Goal: Use online tool/utility

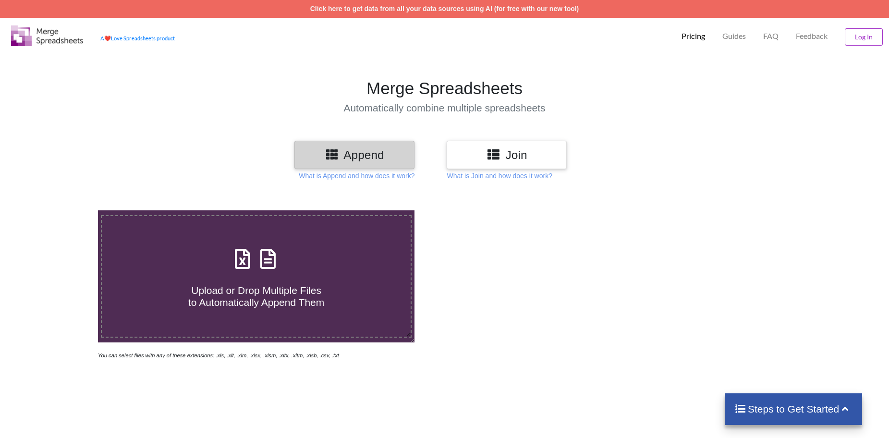
click at [244, 263] on icon at bounding box center [243, 254] width 24 height 20
click at [63, 210] on input "Upload or Drop Multiple Files to Automatically Append Them" at bounding box center [63, 210] width 0 height 0
type input "C:\fakepath\FPL021512.xls"
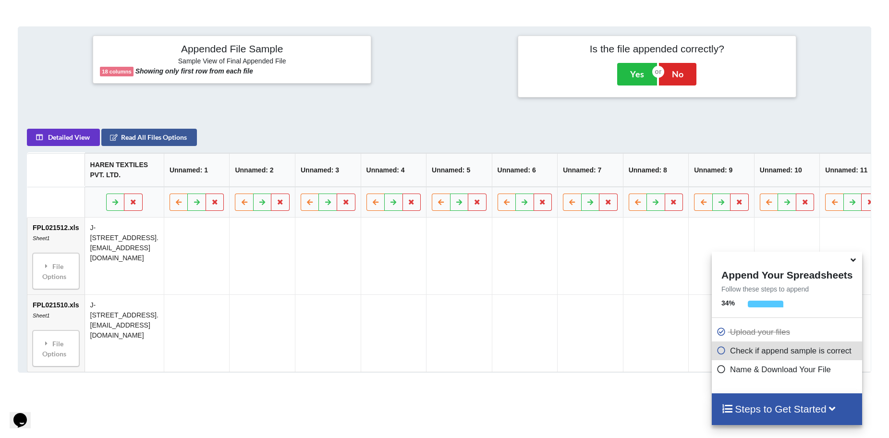
scroll to position [390, 0]
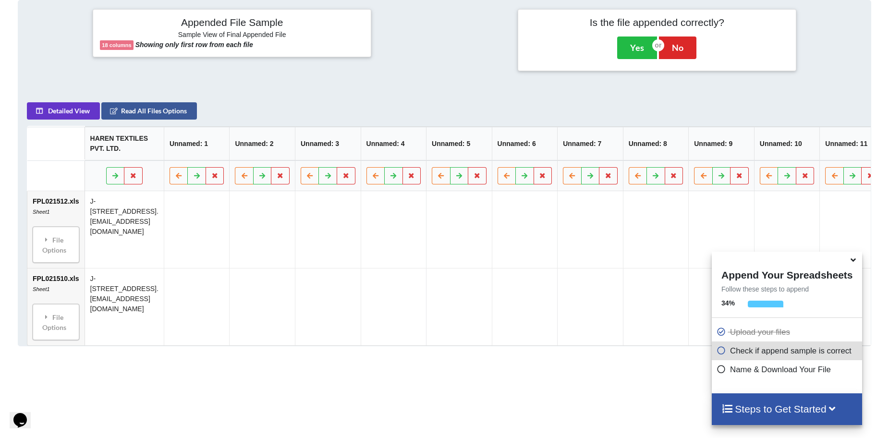
click at [852, 261] on icon at bounding box center [853, 258] width 10 height 9
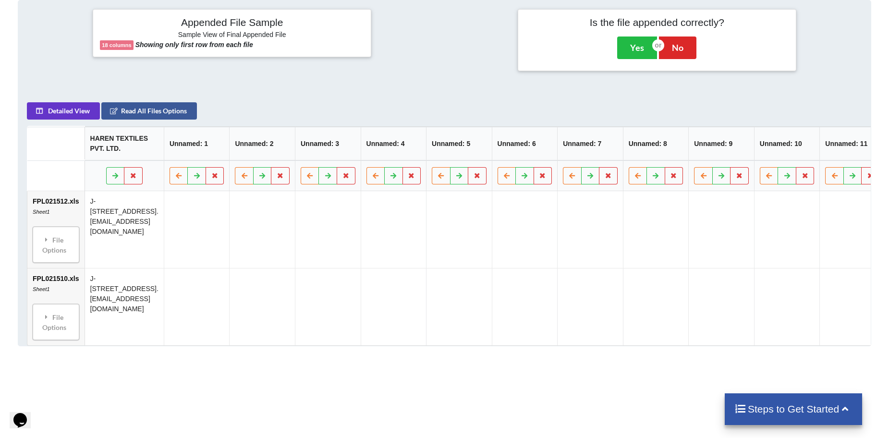
scroll to position [150, 0]
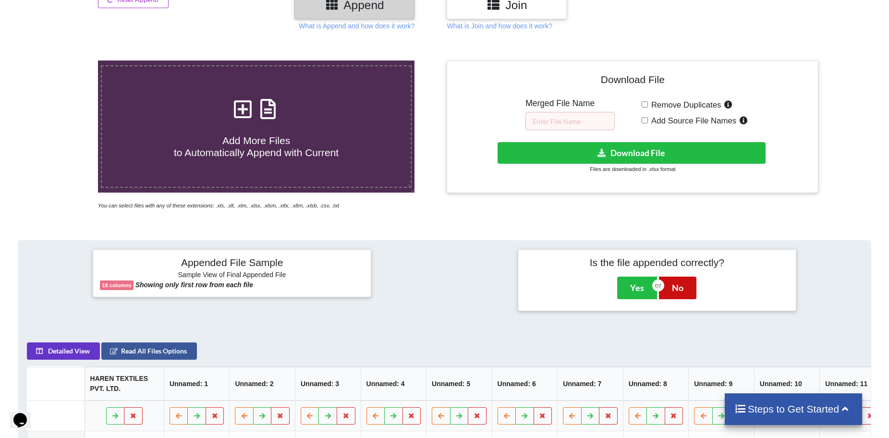
click at [678, 292] on button "No" at bounding box center [677, 288] width 37 height 22
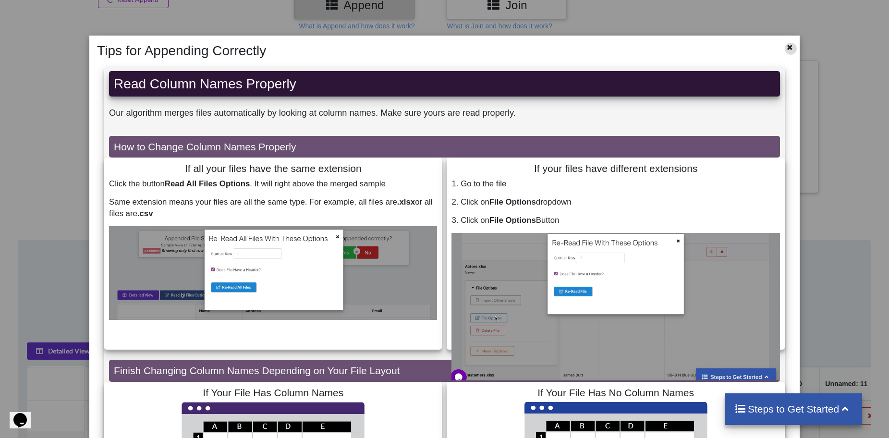
click at [786, 46] on icon at bounding box center [790, 46] width 8 height 7
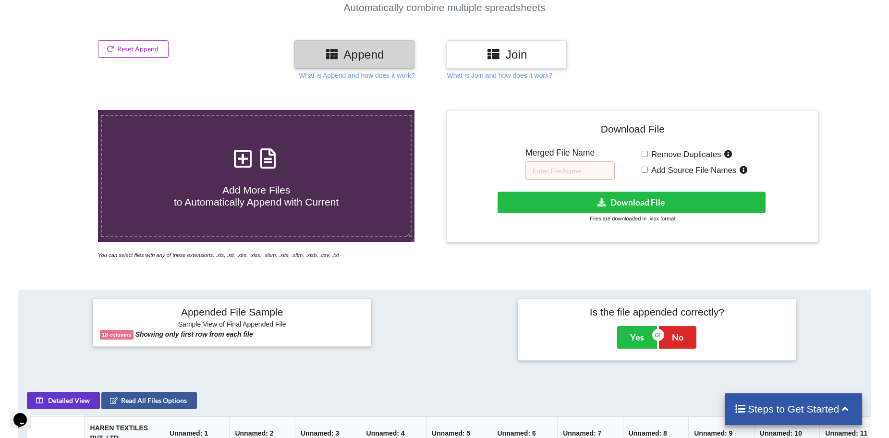
scroll to position [6, 0]
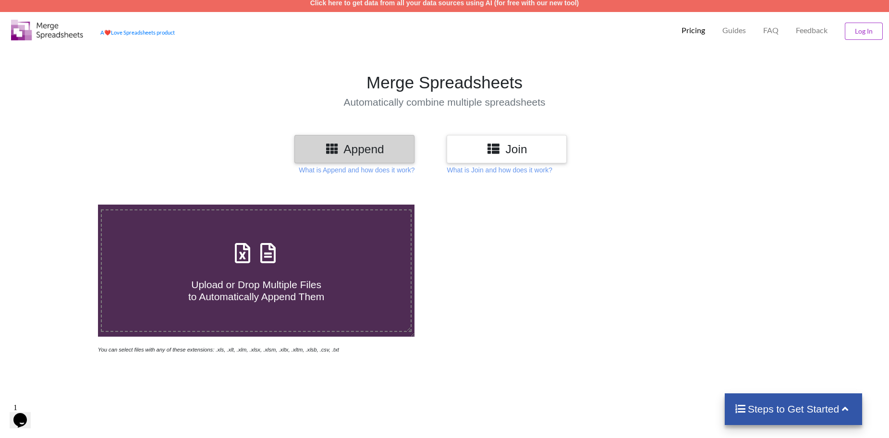
click at [259, 257] on icon at bounding box center [268, 248] width 24 height 20
click at [63, 205] on input "Upload or Drop Multiple Files to Automatically Append Them" at bounding box center [63, 205] width 0 height 0
type input "C:\fakepath\FPL021513.xls"
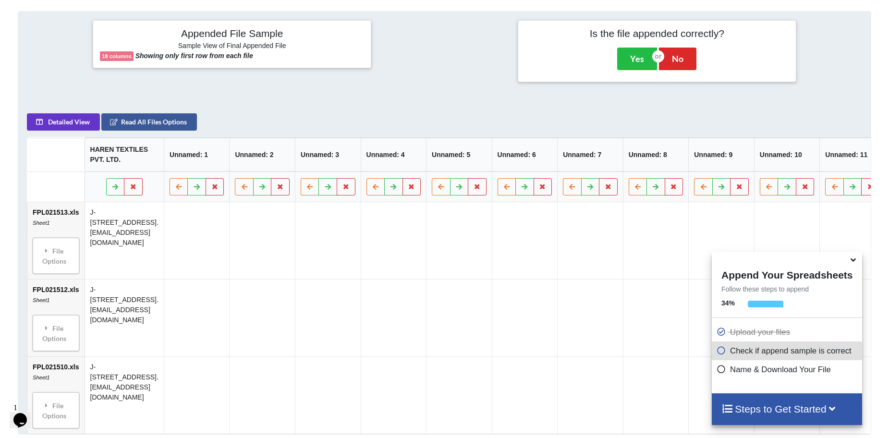
scroll to position [390, 0]
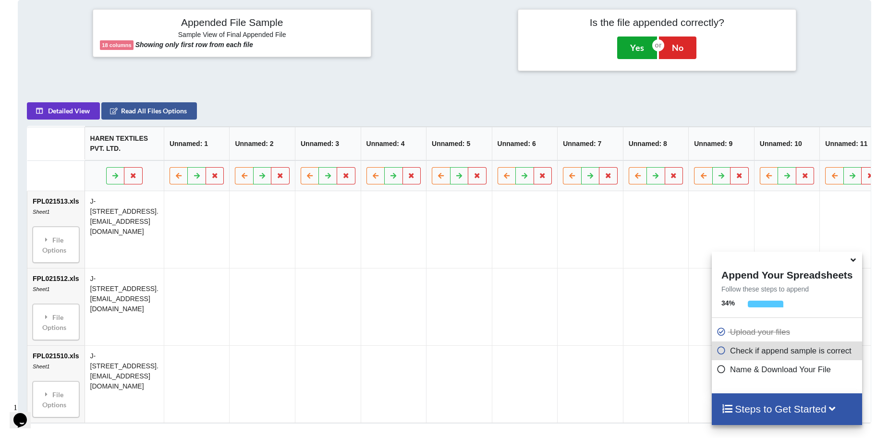
click at [626, 48] on button "Yes" at bounding box center [637, 48] width 40 height 22
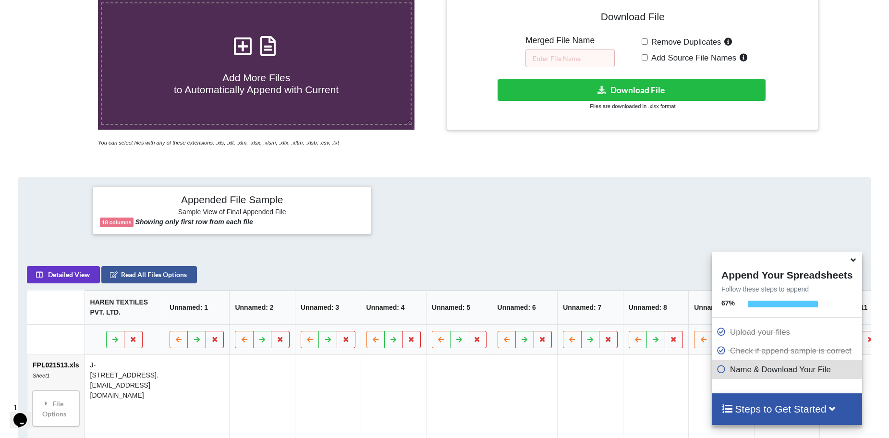
scroll to position [210, 0]
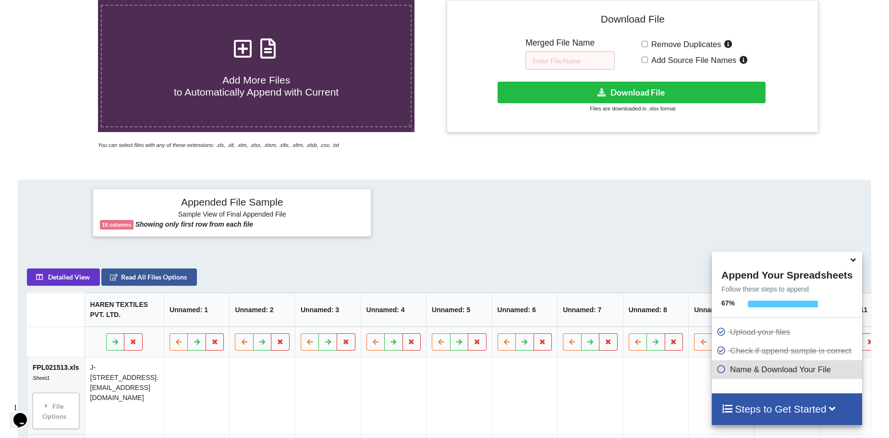
click at [838, 159] on div "Add More Files to Automatically Append with Current You can select files with a…" at bounding box center [444, 363] width 889 height 767
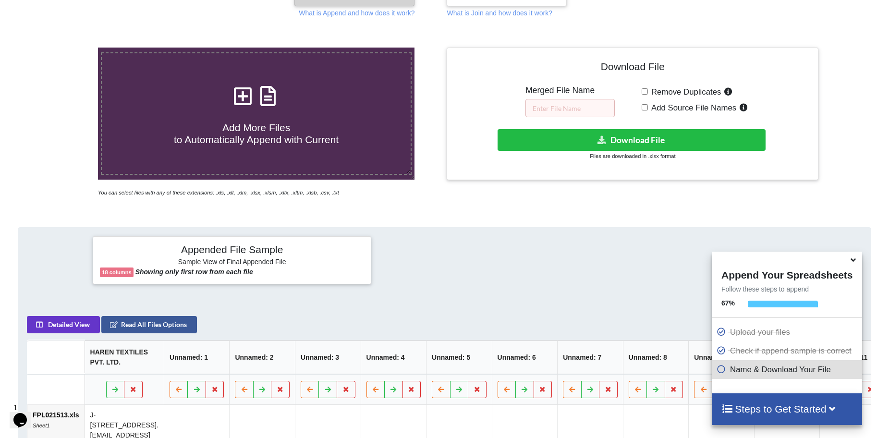
scroll to position [162, 0]
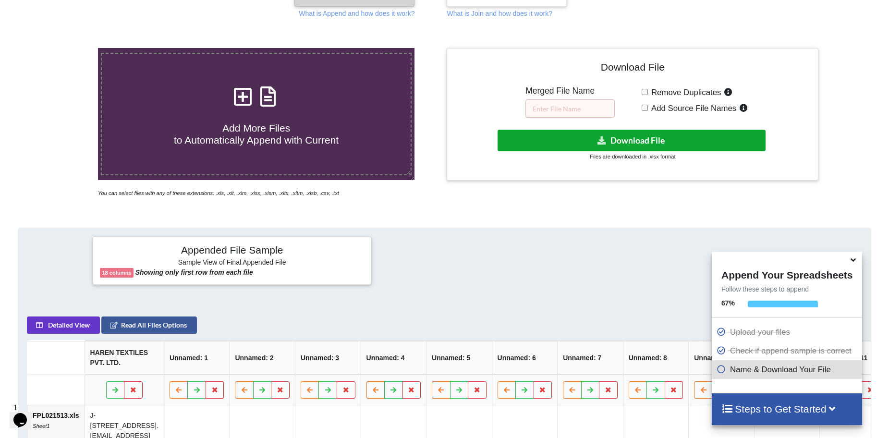
click at [601, 143] on icon at bounding box center [602, 139] width 10 height 7
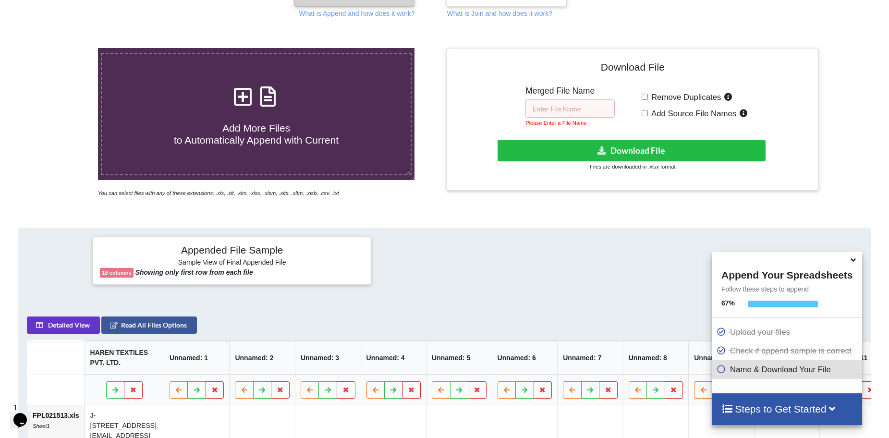
click at [583, 112] on input "text" at bounding box center [569, 108] width 89 height 18
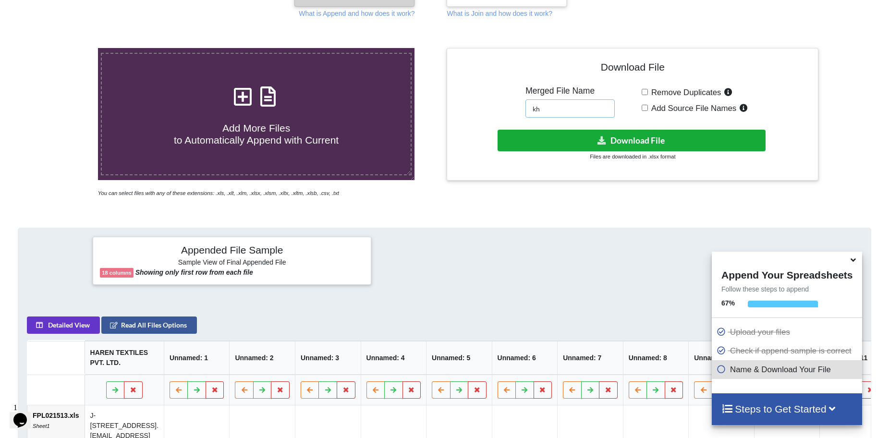
type input "kh"
click at [616, 136] on button "Download File" at bounding box center [632, 141] width 268 height 22
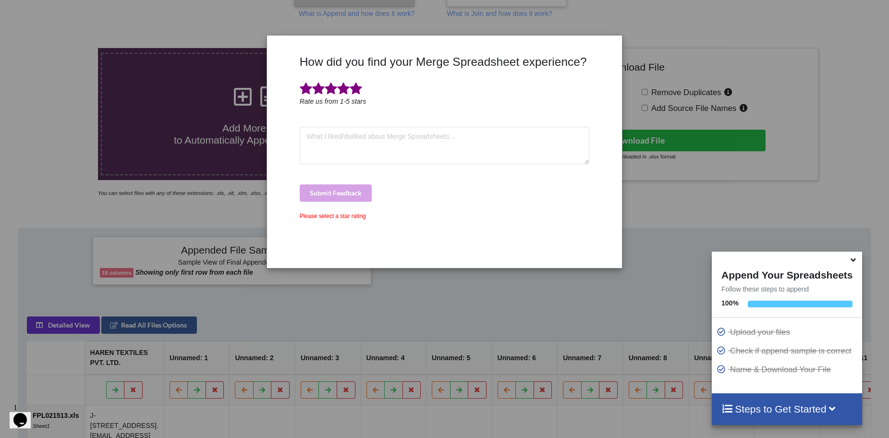
click at [357, 88] on span at bounding box center [356, 88] width 12 height 13
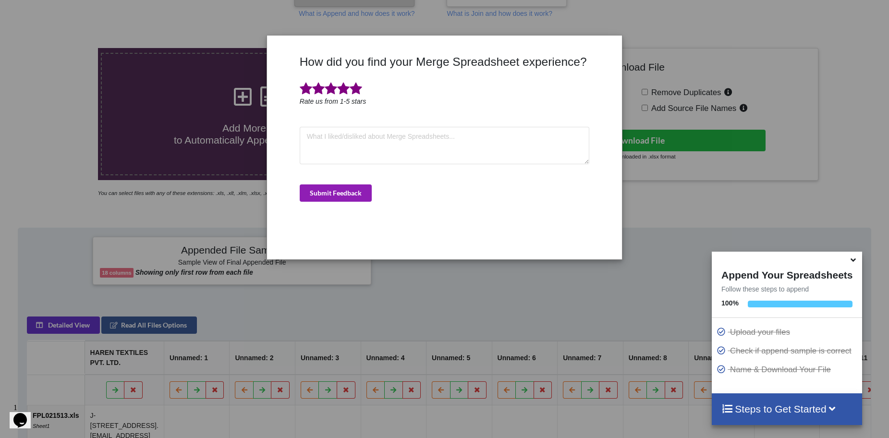
click at [321, 194] on button "Submit Feedback" at bounding box center [336, 192] width 72 height 17
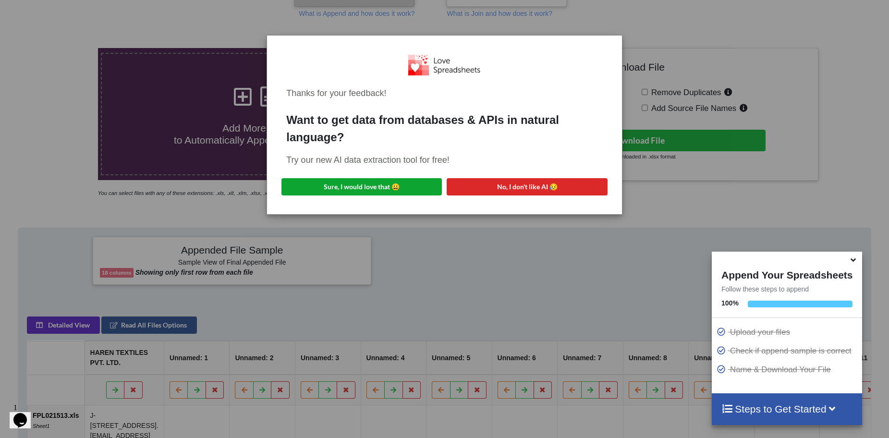
click at [313, 186] on button "Sure, I would love that 😀" at bounding box center [361, 186] width 160 height 17
